Goal: Transaction & Acquisition: Purchase product/service

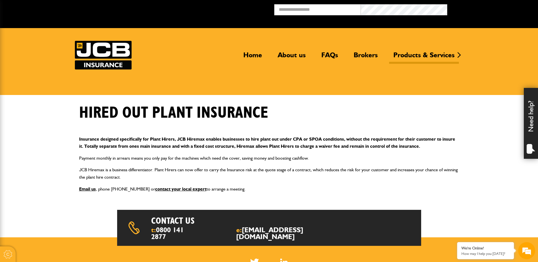
scroll to position [28, 0]
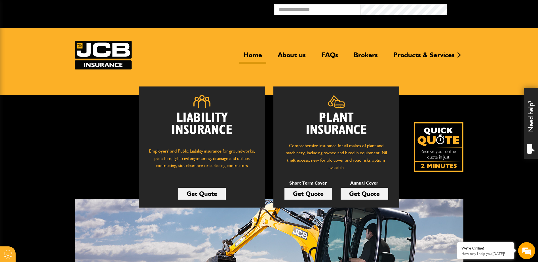
click at [309, 194] on link "Get Quote" at bounding box center [308, 194] width 48 height 12
click at [362, 193] on link "Get Quote" at bounding box center [364, 194] width 48 height 12
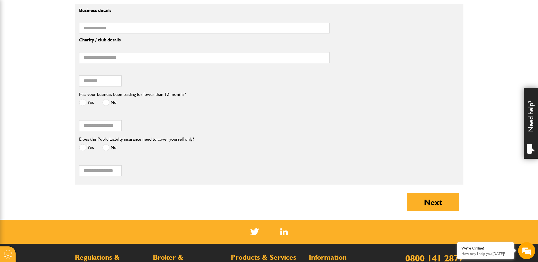
scroll to position [567, 0]
